Goal: Transaction & Acquisition: Purchase product/service

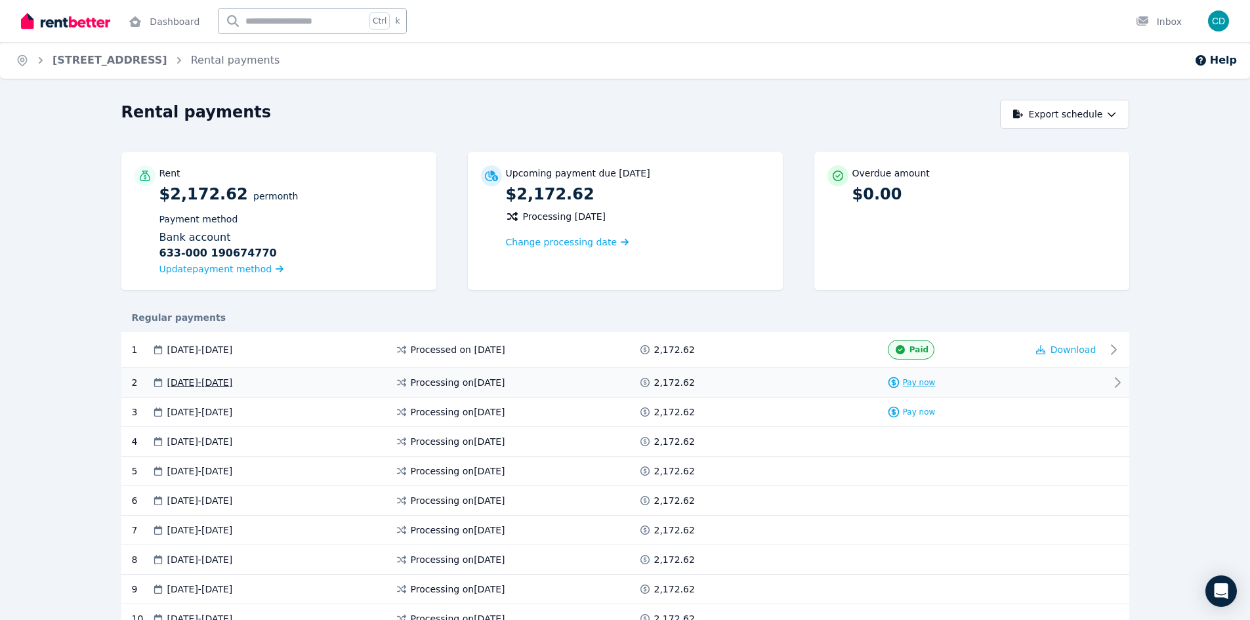
click at [924, 379] on span "Pay now" at bounding box center [919, 382] width 33 height 10
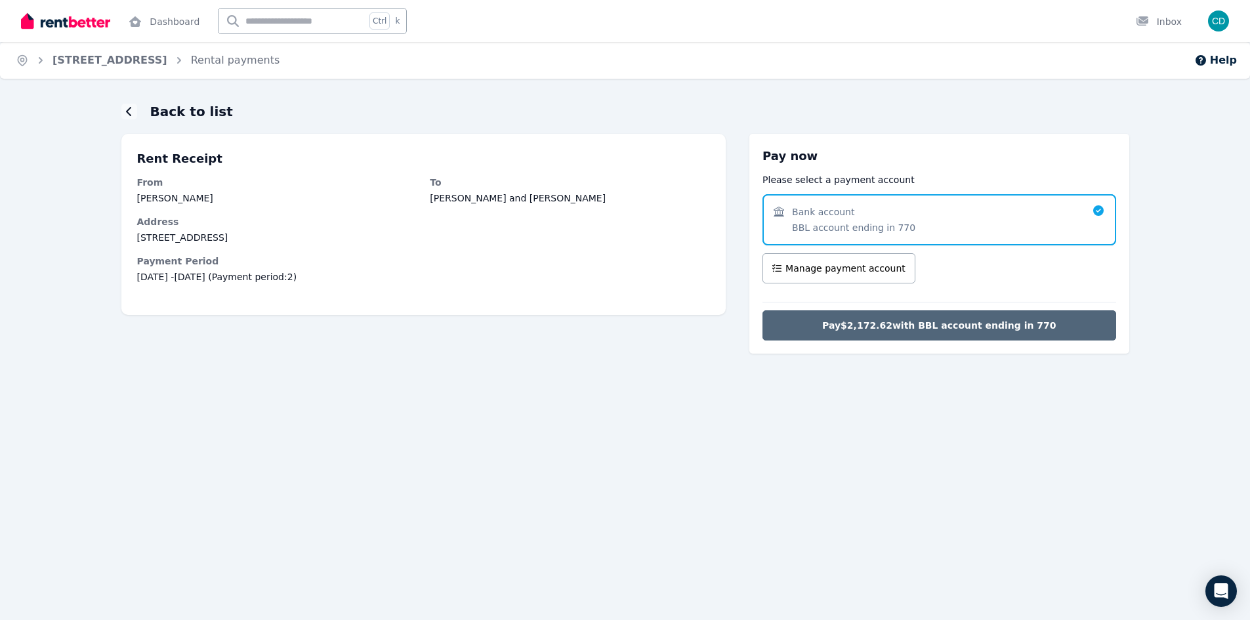
click at [943, 333] on button "Pay $2,172.62 with BBL account ending in 770" at bounding box center [938, 325] width 353 height 30
